Goal: Task Accomplishment & Management: Use online tool/utility

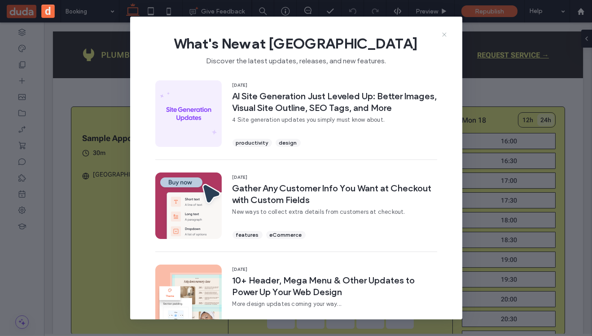
click at [444, 35] on use at bounding box center [444, 35] width 4 height 4
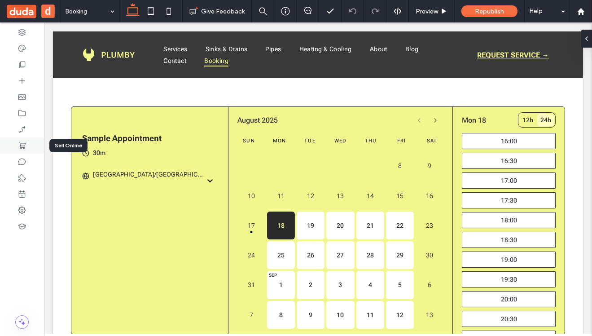
click at [24, 146] on use at bounding box center [22, 145] width 7 height 7
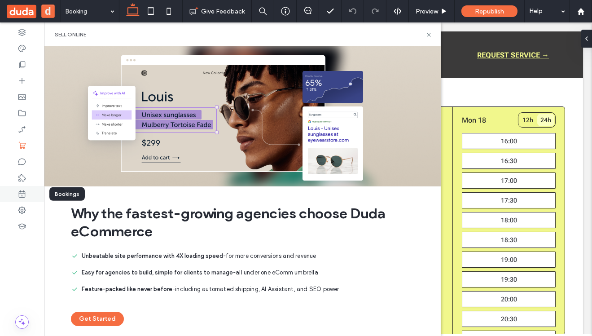
click at [22, 196] on icon at bounding box center [21, 193] width 9 height 9
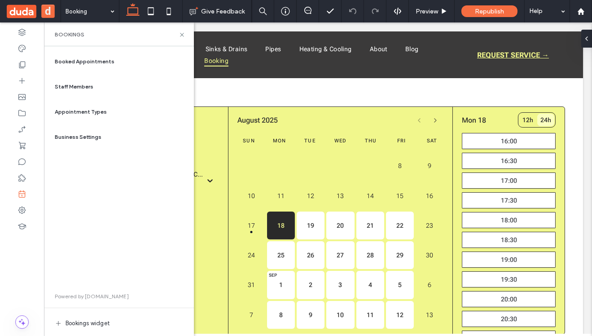
click at [76, 109] on span "Appointment Types" at bounding box center [81, 112] width 52 height 8
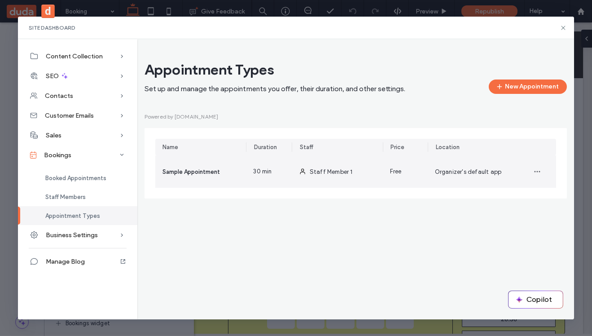
click at [334, 172] on span "Staff Member 1" at bounding box center [331, 171] width 43 height 7
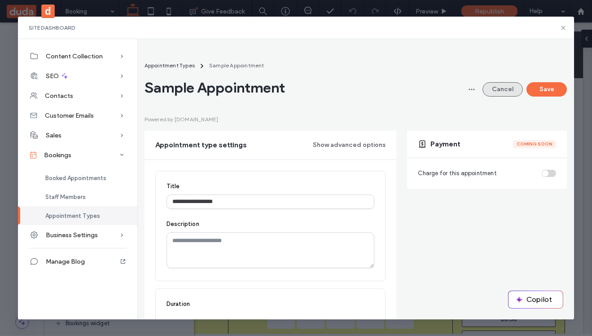
click at [510, 89] on button "Cancel" at bounding box center [502, 89] width 40 height 14
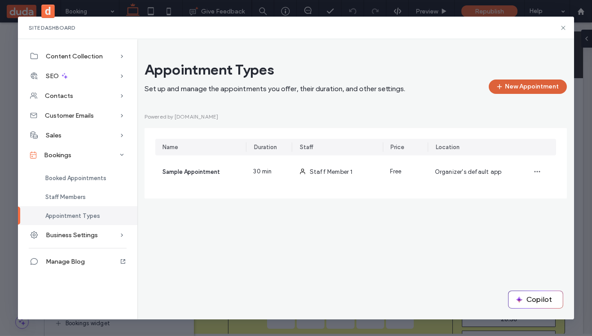
click at [518, 87] on button "New Appointment" at bounding box center [528, 86] width 78 height 14
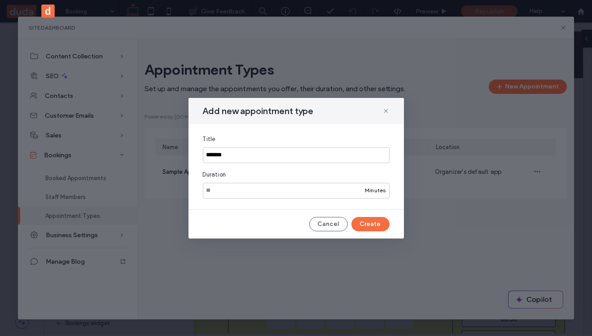
type input "*******"
type input "*"
type input "**********"
click at [369, 225] on button "Create" at bounding box center [370, 224] width 38 height 14
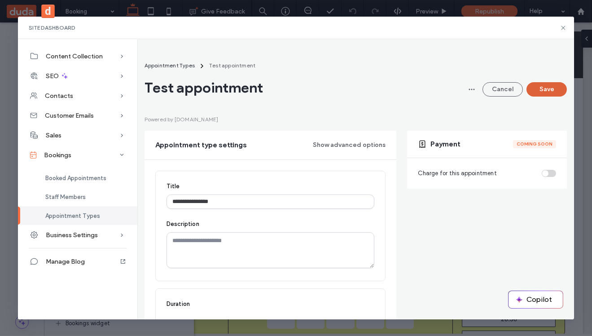
click at [546, 87] on button "Save" at bounding box center [546, 89] width 40 height 14
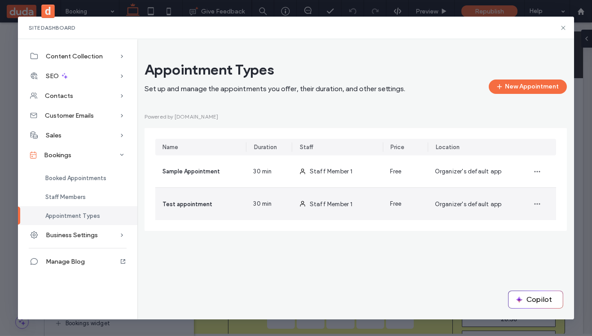
click at [202, 205] on span "Test appointment" at bounding box center [187, 204] width 50 height 7
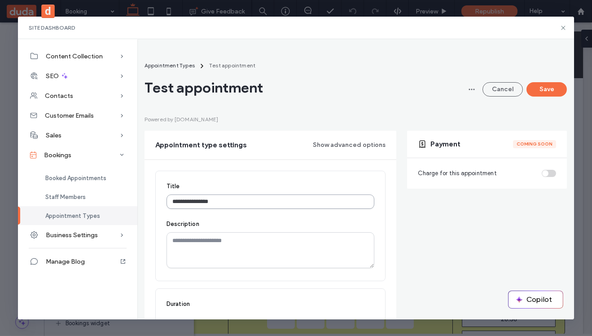
click at [255, 206] on input "**********" at bounding box center [270, 201] width 208 height 14
type input "**********"
click at [549, 90] on button "Save" at bounding box center [546, 89] width 40 height 14
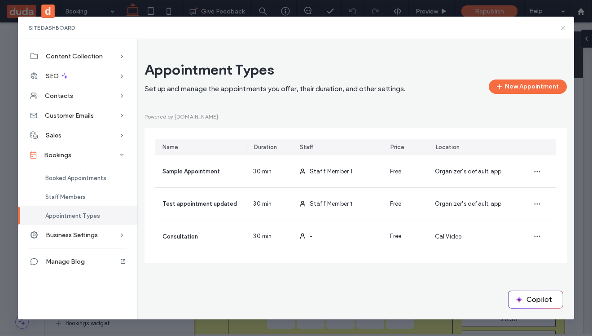
click at [563, 29] on icon at bounding box center [562, 27] width 7 height 7
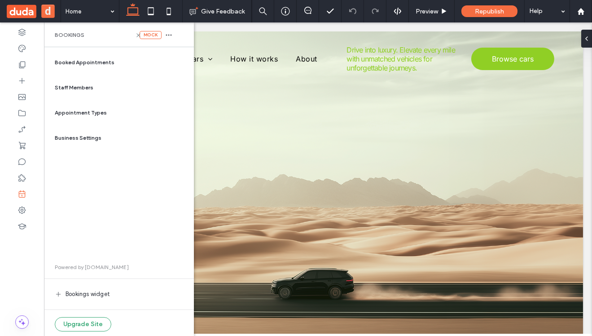
click at [83, 118] on div "Appointment Types" at bounding box center [118, 113] width 135 height 22
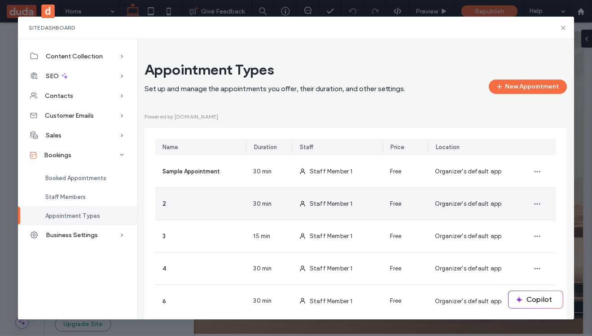
scroll to position [25, 0]
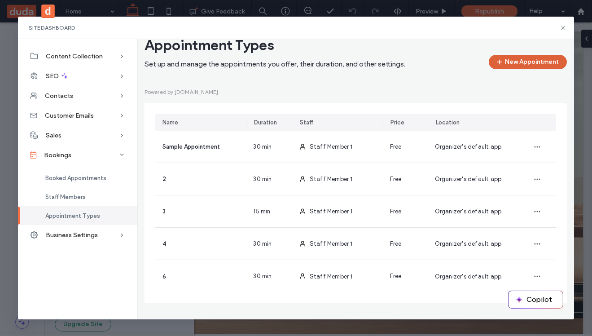
click at [536, 63] on button "New Appointment" at bounding box center [528, 62] width 78 height 14
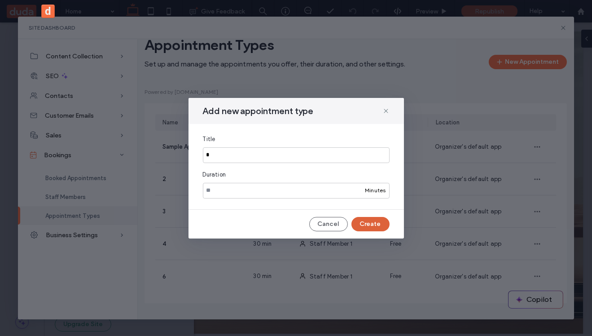
type input "*"
click at [373, 225] on button "Create" at bounding box center [370, 224] width 38 height 14
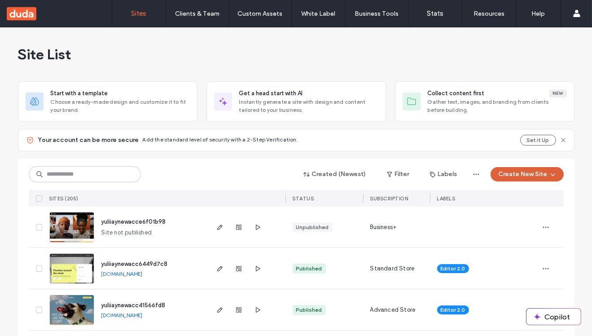
click at [517, 178] on button "Create New Site" at bounding box center [526, 174] width 73 height 14
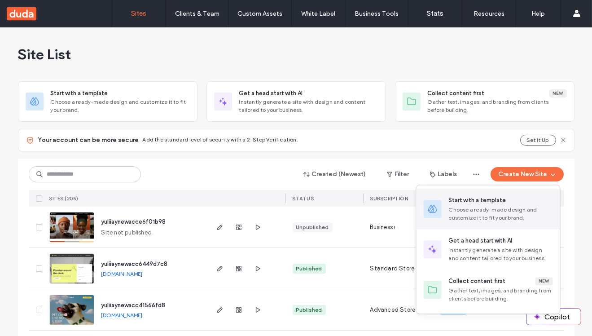
click at [482, 205] on div "Choose a ready-made design and customize it to fit your brand." at bounding box center [501, 213] width 104 height 16
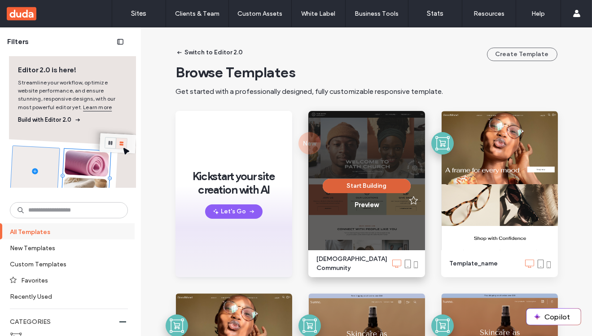
click at [367, 185] on button "Start Building" at bounding box center [367, 186] width 88 height 14
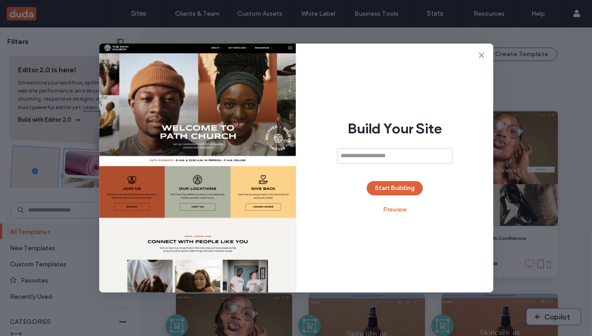
click at [401, 189] on button "Start Building" at bounding box center [395, 188] width 56 height 14
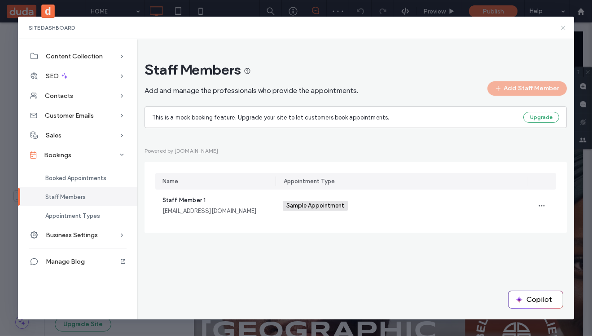
click at [562, 26] on icon at bounding box center [562, 27] width 7 height 7
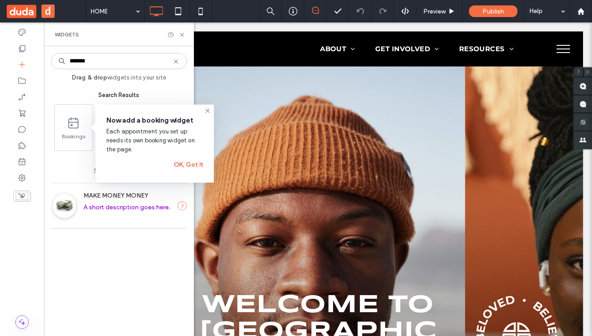
click at [189, 165] on button "OK, Got It" at bounding box center [189, 164] width 30 height 14
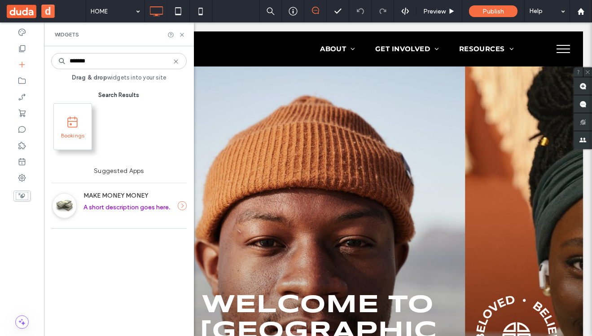
click at [66, 144] on span "Bookings" at bounding box center [73, 138] width 28 height 13
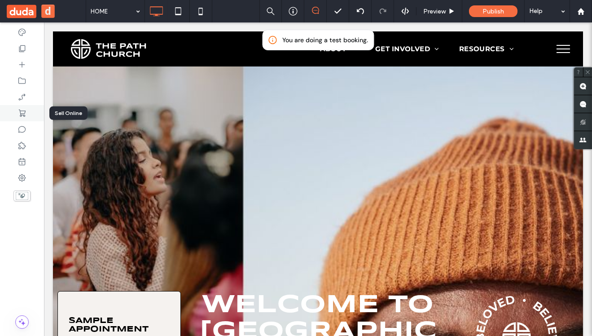
click at [24, 119] on div at bounding box center [22, 113] width 44 height 16
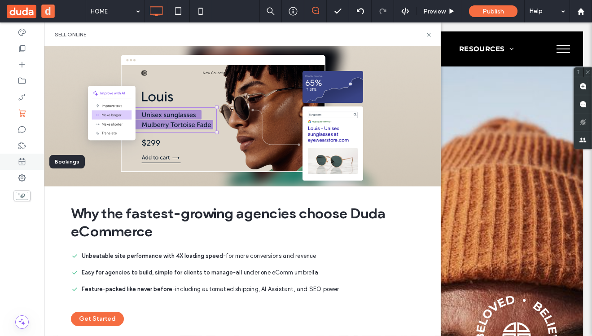
click at [22, 161] on use at bounding box center [22, 161] width 7 height 7
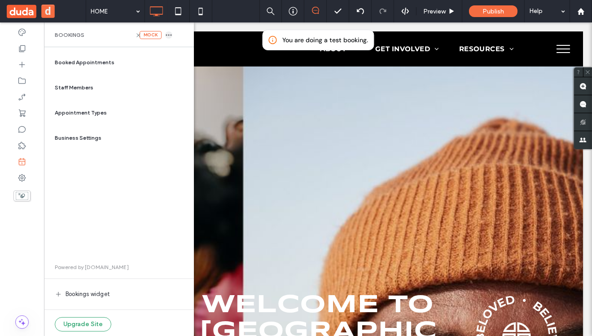
click at [170, 36] on icon "button" at bounding box center [168, 34] width 7 height 7
